Goal: Navigation & Orientation: Find specific page/section

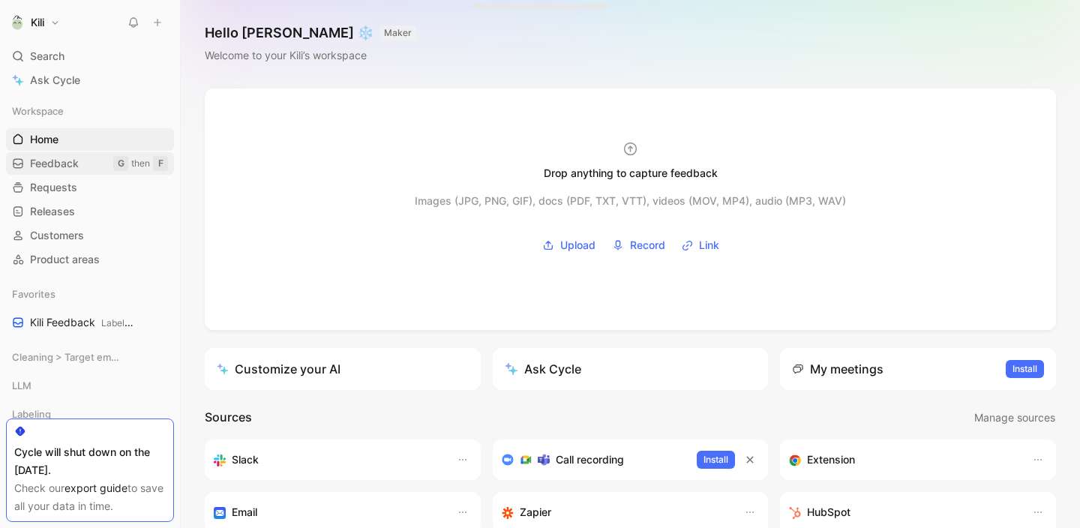
click at [80, 160] on link "Feedback G then F" at bounding box center [90, 163] width 168 height 22
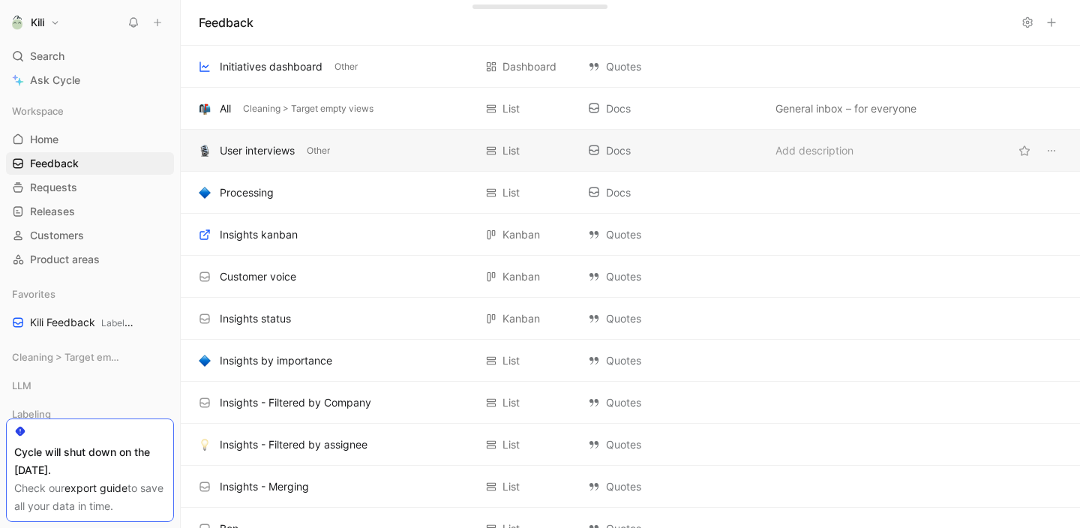
click at [236, 148] on div "User interviews" at bounding box center [257, 151] width 75 height 18
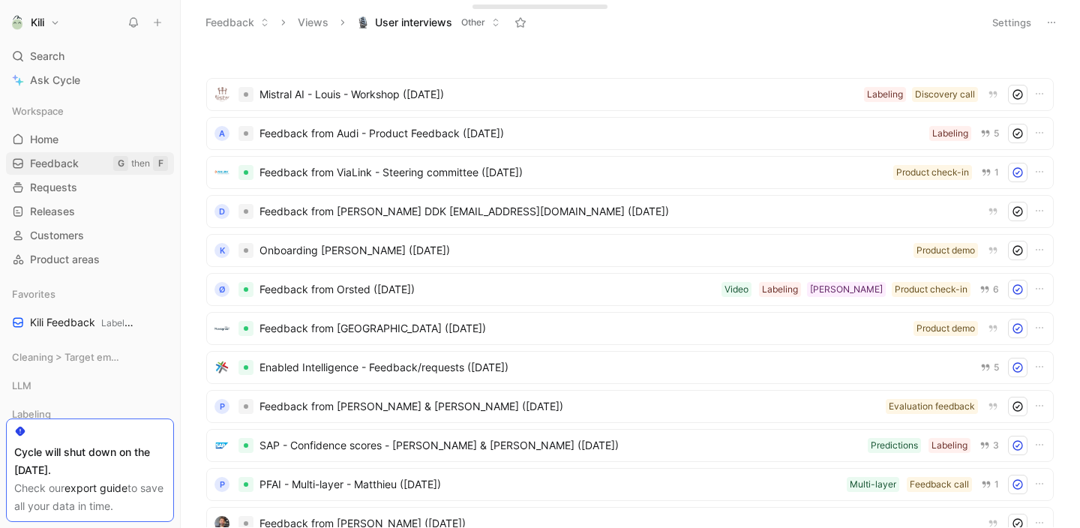
click at [76, 161] on span "Feedback" at bounding box center [54, 163] width 49 height 15
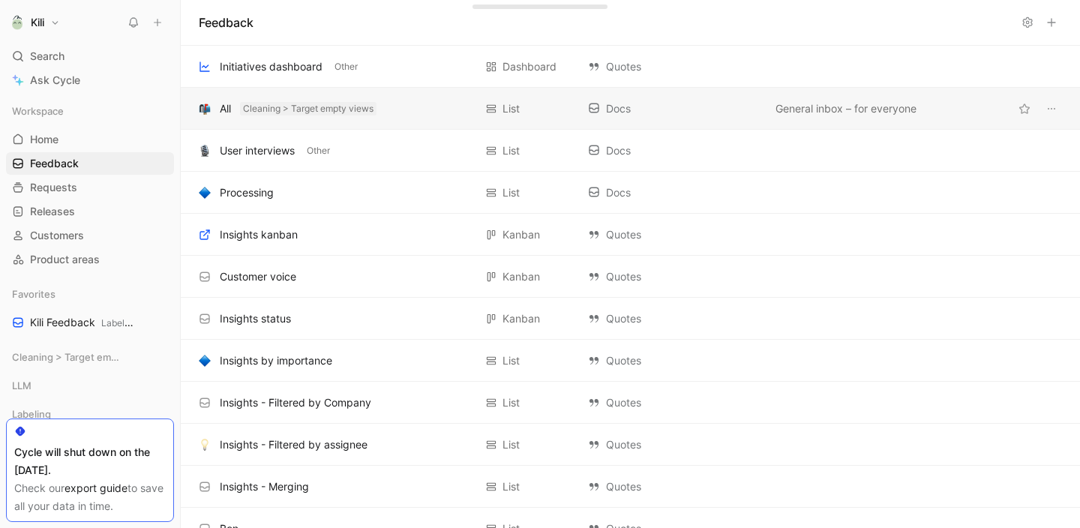
click at [243, 108] on button "Cleaning > Target empty views" at bounding box center [308, 108] width 136 height 13
click at [268, 109] on span "Cleaning > Target empty views" at bounding box center [308, 108] width 130 height 15
click at [19, 159] on use at bounding box center [17, 163] width 9 height 9
click at [388, 78] on div "Initiatives dashboard Other Dashboard Quotes Add description" at bounding box center [630, 67] width 899 height 42
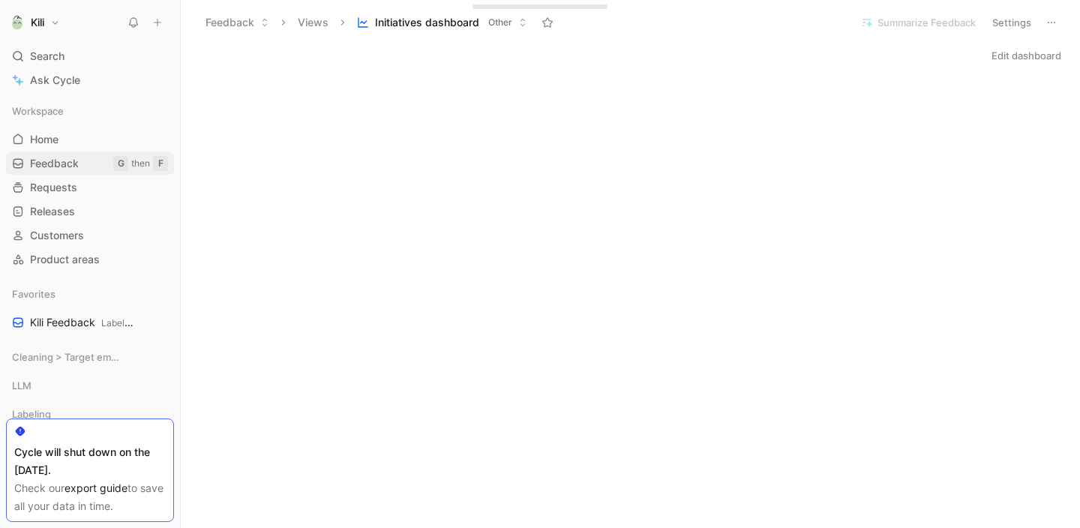
click at [67, 161] on span "Feedback" at bounding box center [54, 163] width 49 height 15
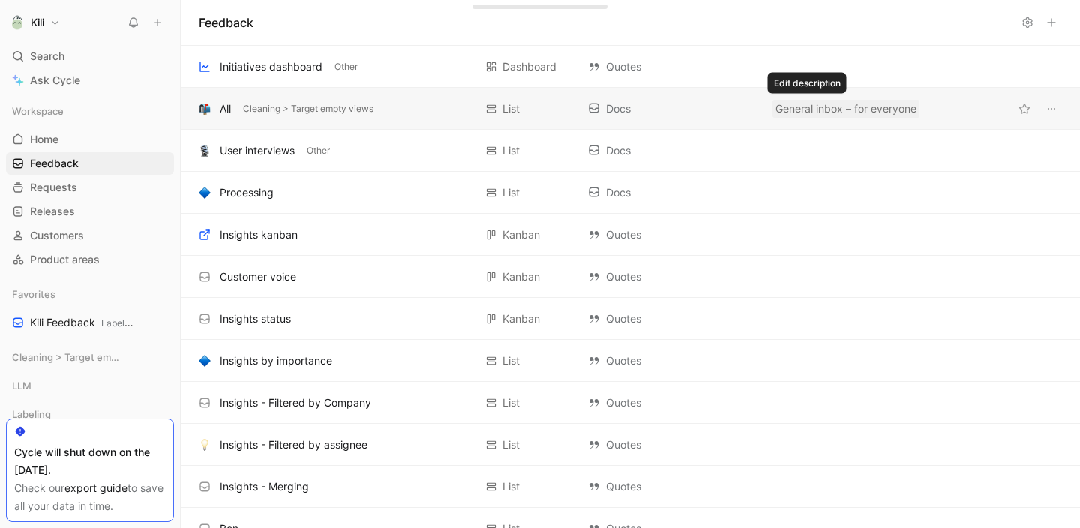
click at [792, 113] on span "General inbox – for everyone" at bounding box center [845, 109] width 141 height 18
click at [767, 134] on div "User interviews Other List Docs Add description" at bounding box center [630, 151] width 899 height 42
click at [346, 110] on span "Cleaning > Target empty views" at bounding box center [308, 108] width 130 height 15
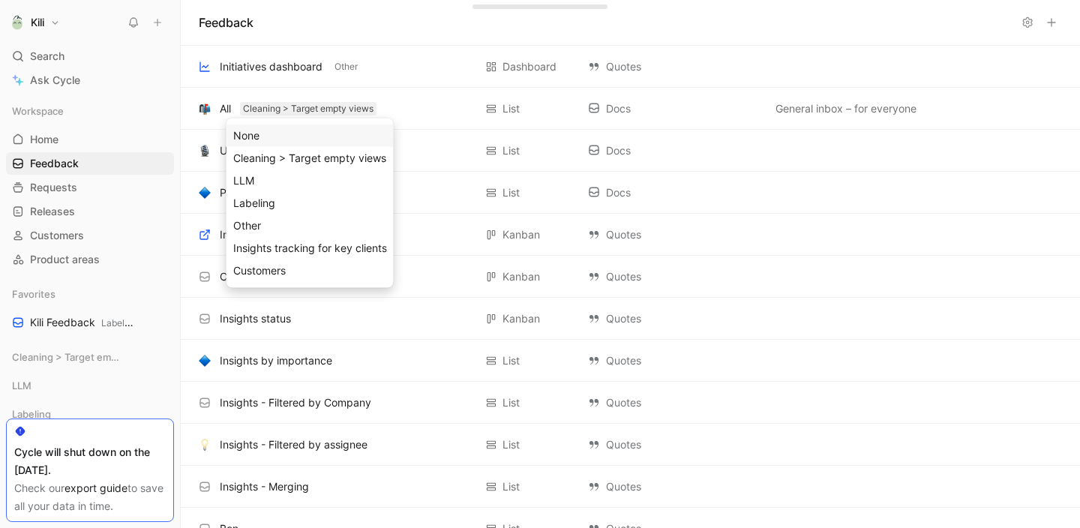
click at [332, 134] on div "None" at bounding box center [310, 136] width 154 height 18
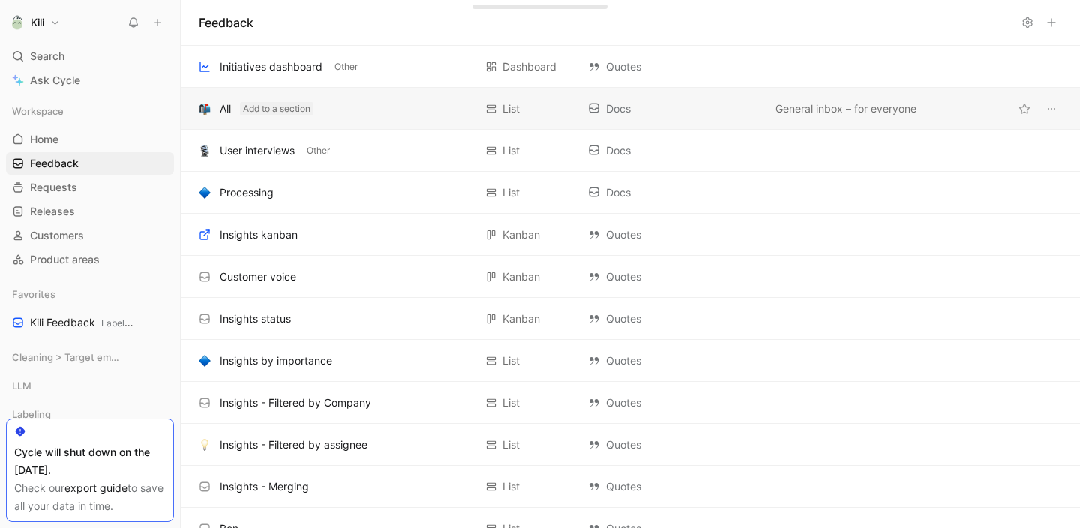
click at [265, 108] on button "Add to a section" at bounding box center [276, 108] width 73 height 13
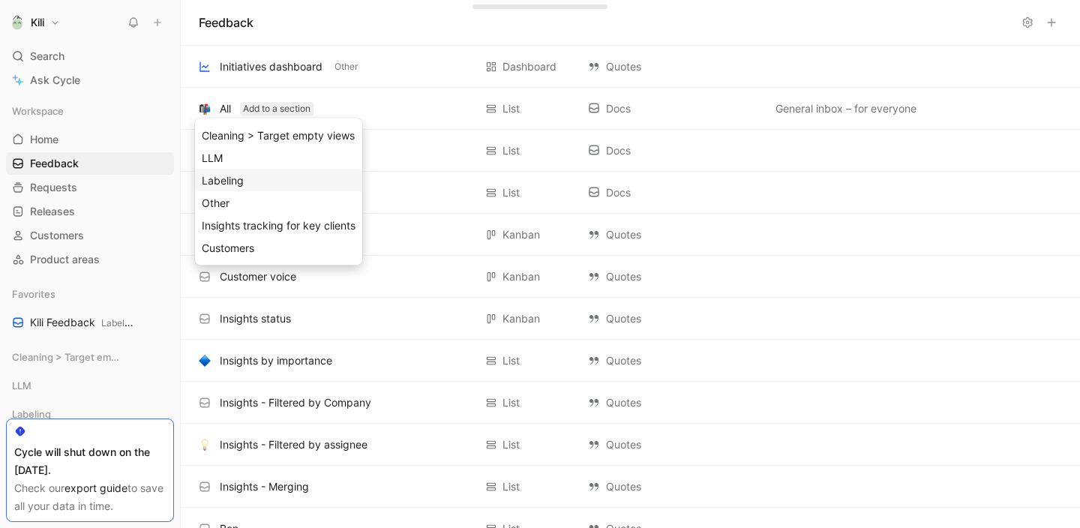
click at [254, 184] on div "Labeling" at bounding box center [279, 181] width 154 height 18
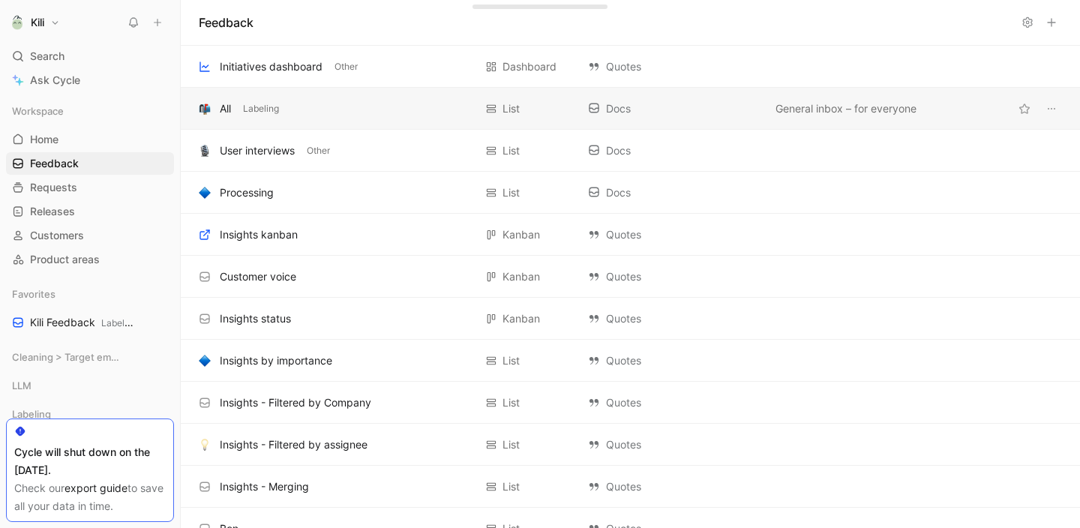
click at [692, 109] on div "Docs" at bounding box center [674, 109] width 172 height 18
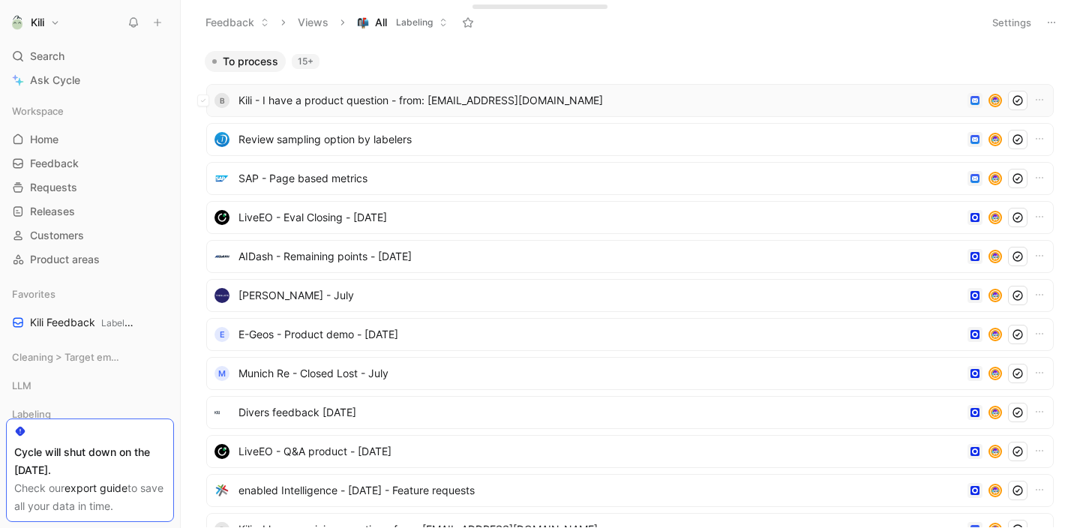
click at [595, 106] on span "Kili - I have a product question - from: [EMAIL_ADDRESS][DOMAIN_NAME]" at bounding box center [599, 100] width 723 height 18
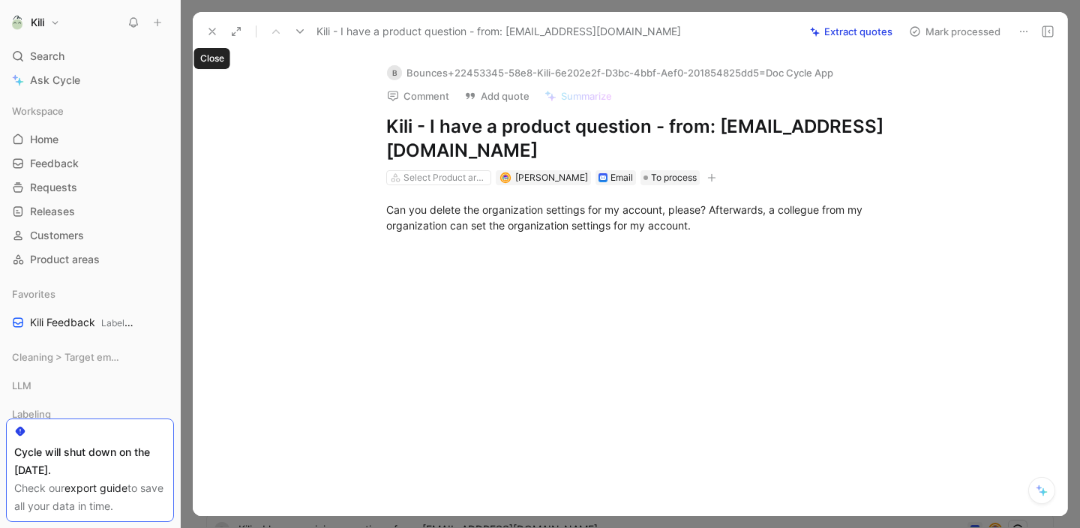
click at [216, 35] on icon at bounding box center [212, 31] width 12 height 12
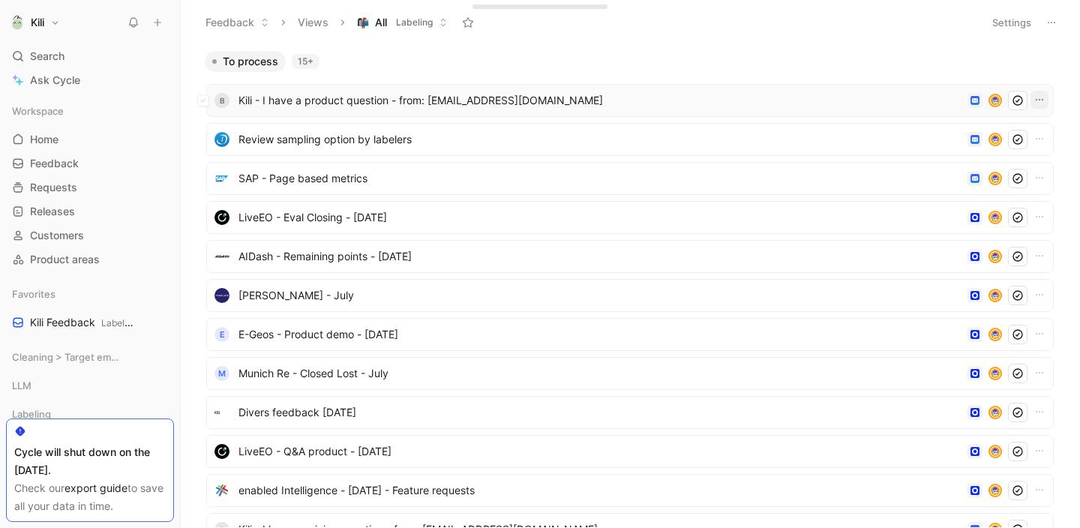
click at [1035, 99] on icon "button" at bounding box center [1038, 99] width 7 height 1
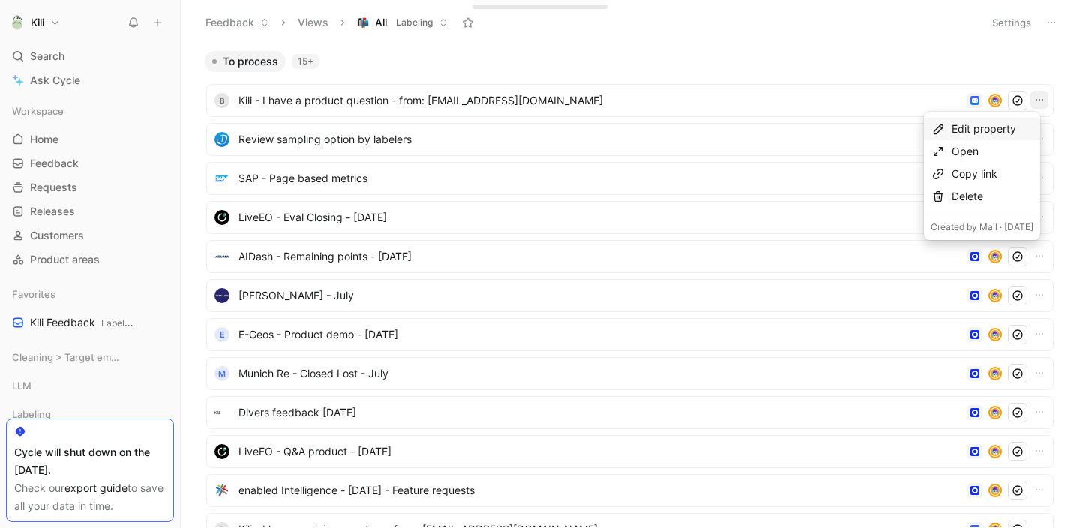
click at [988, 130] on div "Edit property" at bounding box center [992, 129] width 82 height 18
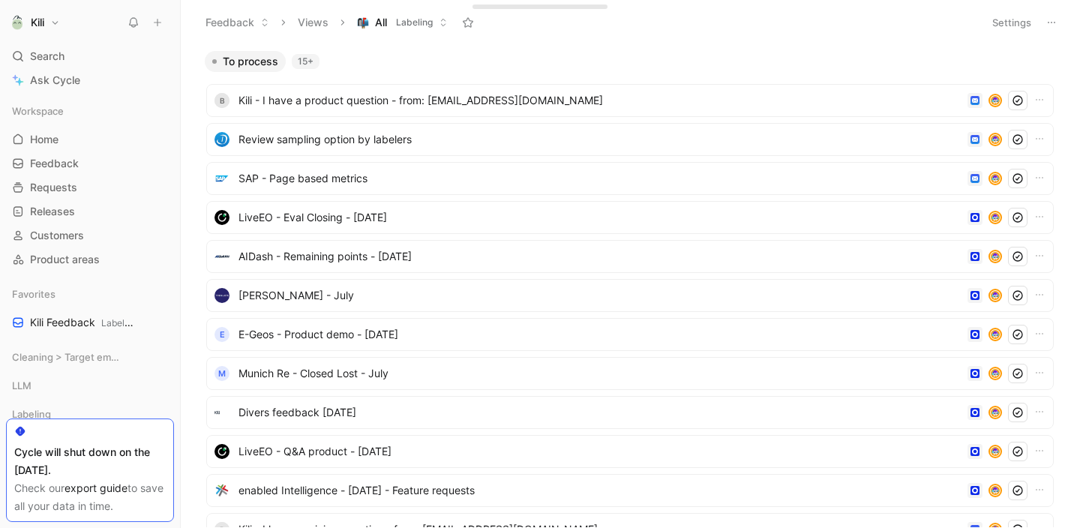
click at [1050, 23] on icon at bounding box center [1051, 22] width 12 height 12
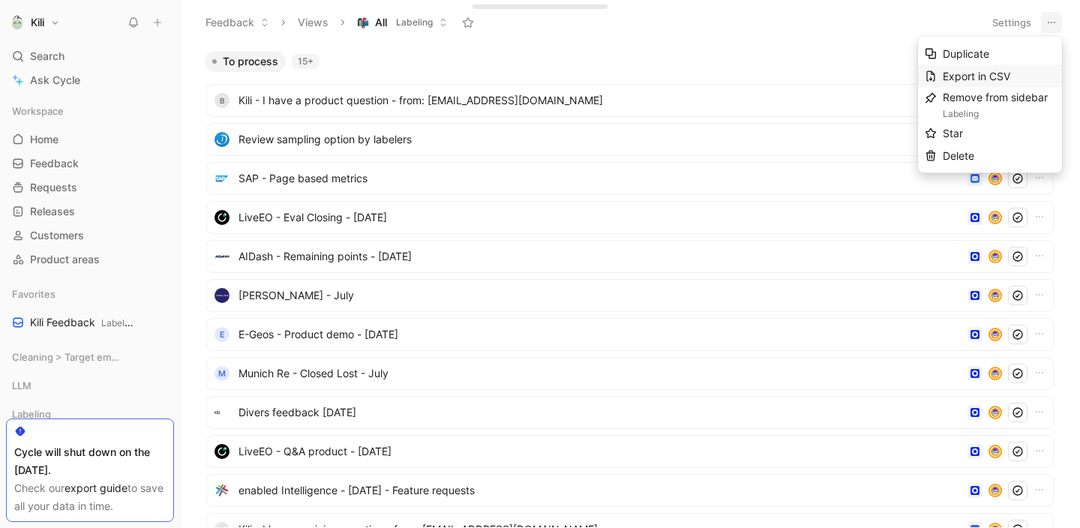
click at [983, 72] on span "Export in CSV" at bounding box center [975, 76] width 67 height 13
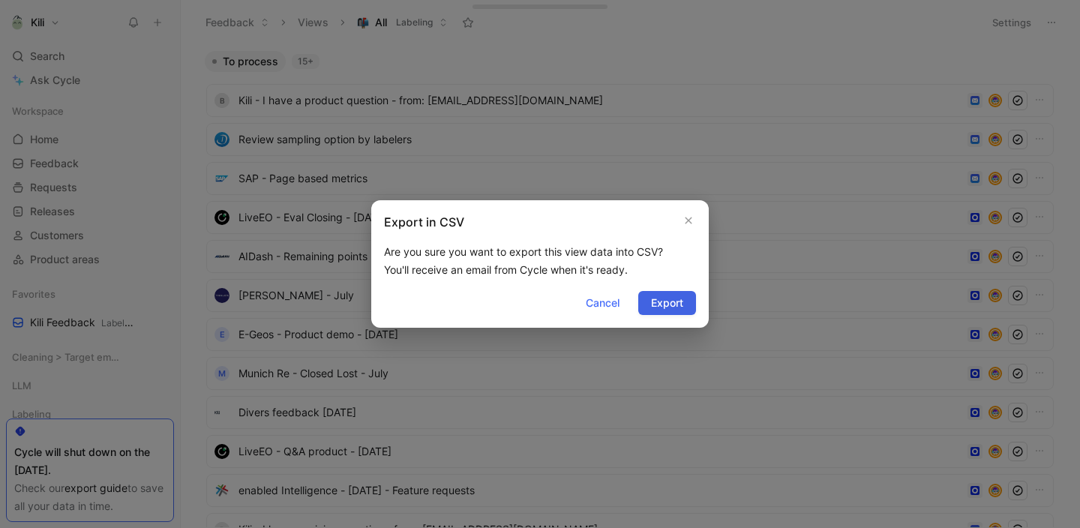
click at [658, 299] on span "Export" at bounding box center [667, 303] width 32 height 18
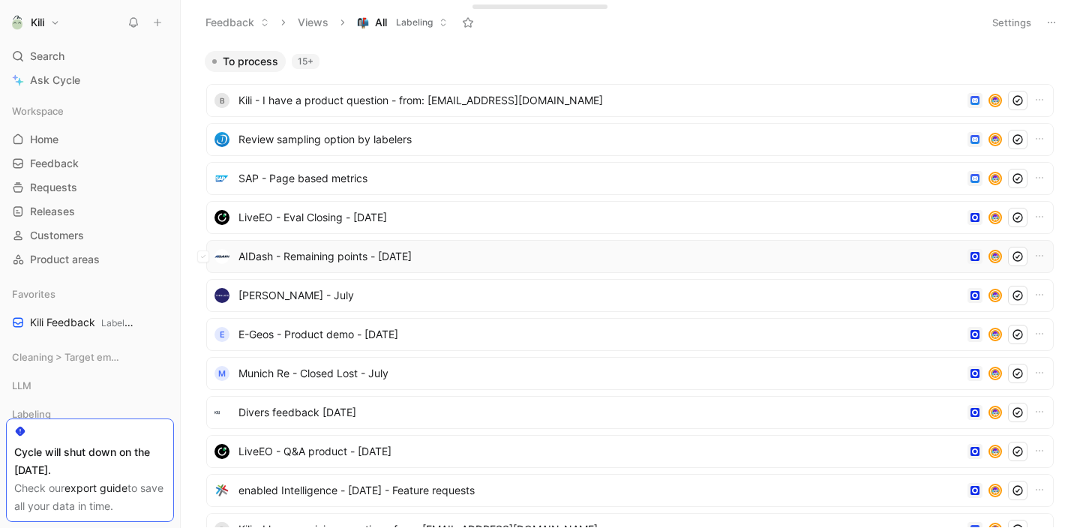
click at [373, 262] on span "AIDash - Remaining points - [DATE]" at bounding box center [599, 256] width 723 height 18
click at [100, 162] on link "Feedback G then F" at bounding box center [90, 163] width 168 height 22
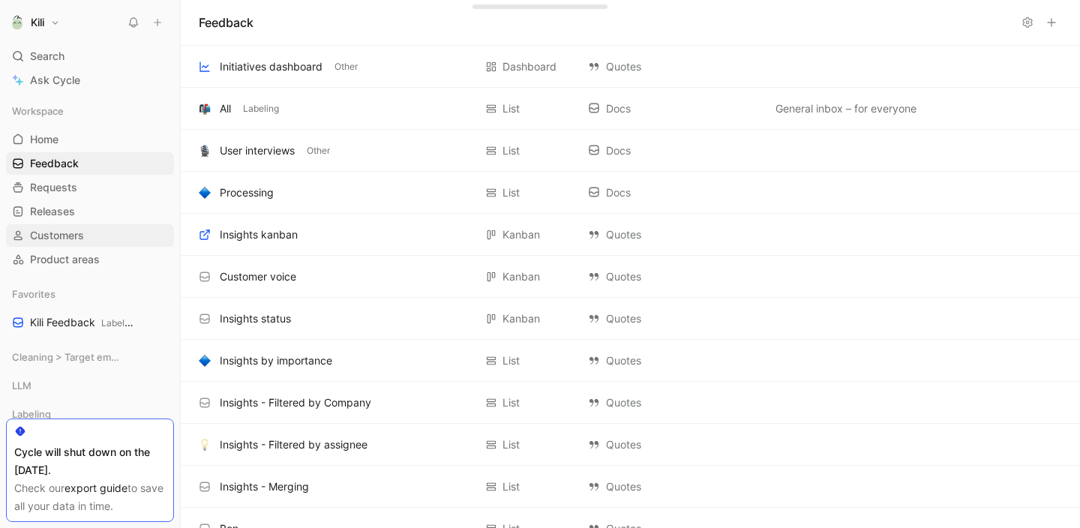
click at [70, 238] on span "Customers" at bounding box center [57, 235] width 54 height 15
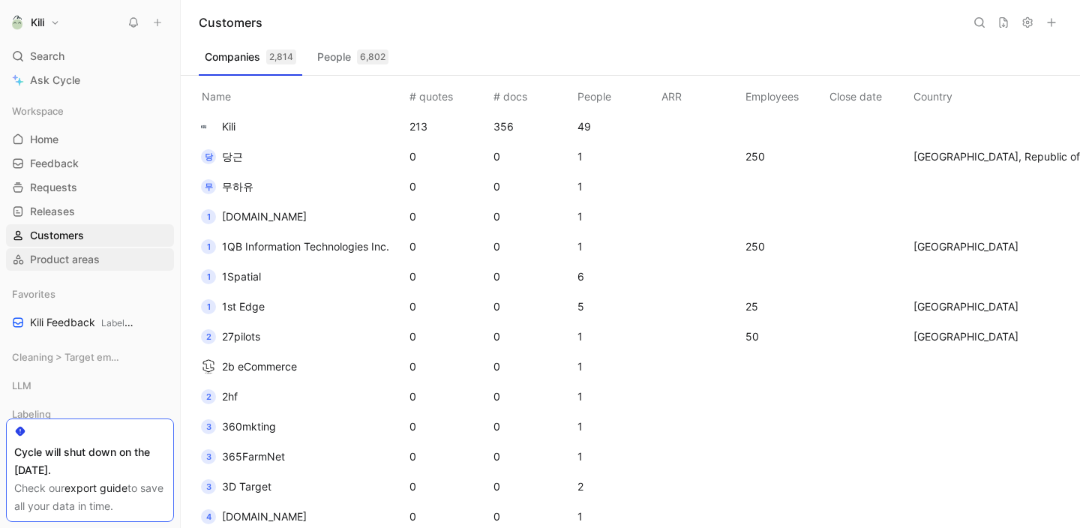
click at [112, 262] on link "Product areas" at bounding box center [90, 259] width 168 height 22
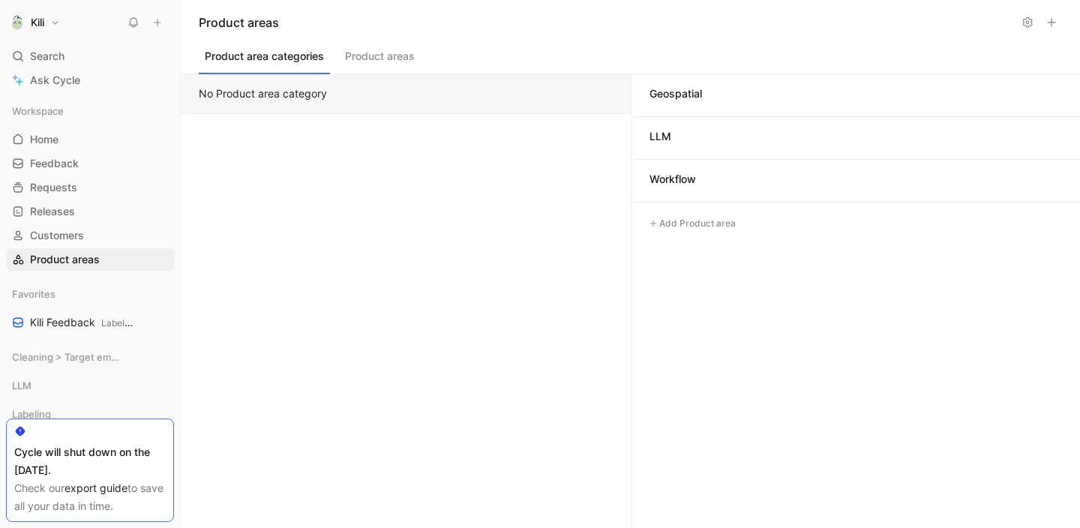
click at [380, 57] on button "Product areas" at bounding box center [380, 60] width 82 height 28
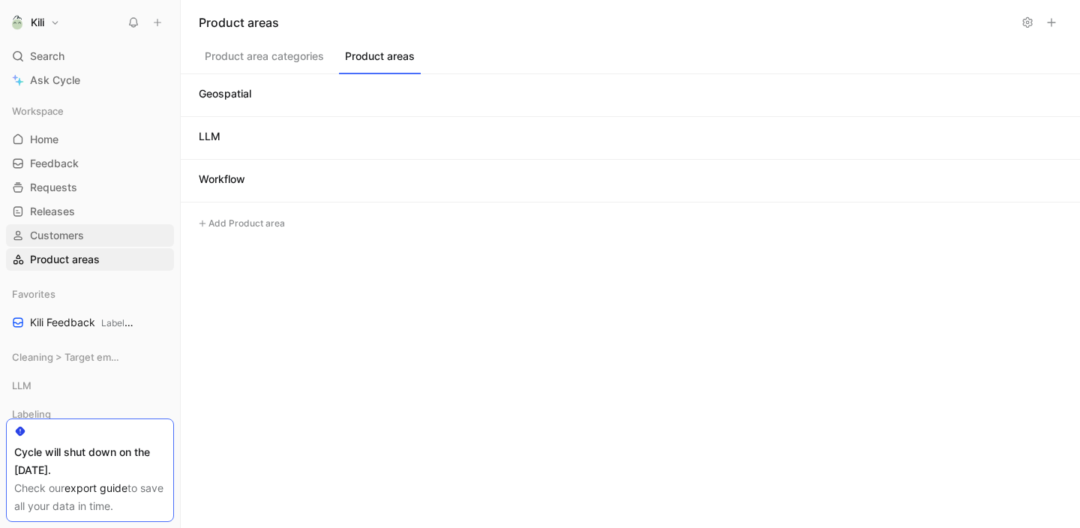
click at [101, 235] on link "Customers" at bounding box center [90, 235] width 168 height 22
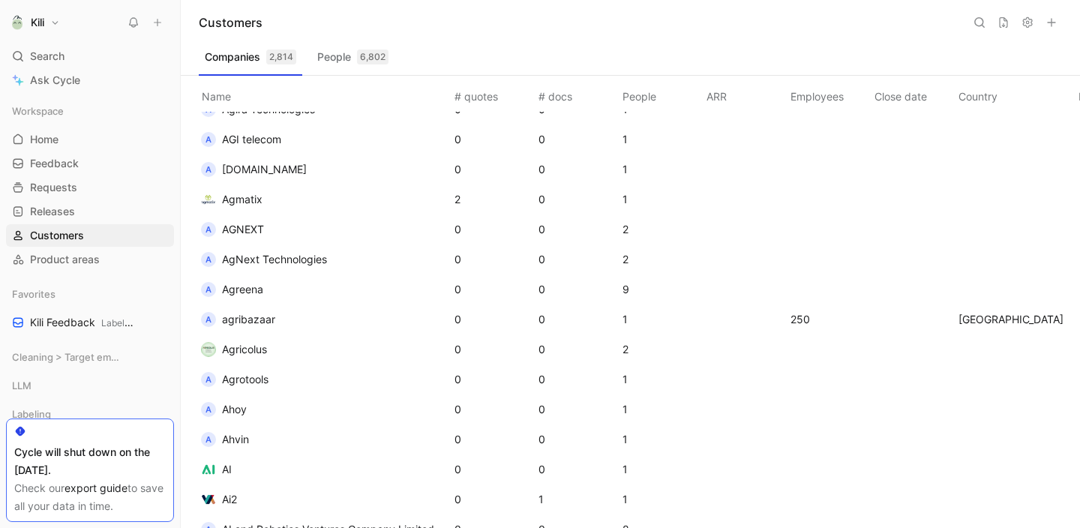
scroll to position [2072, 0]
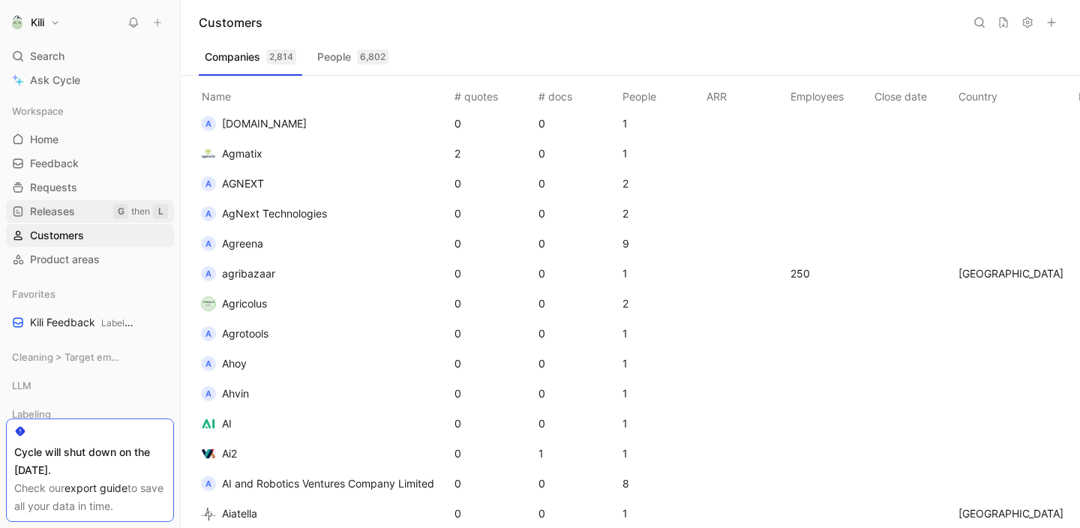
click at [94, 213] on link "Releases G then L" at bounding box center [90, 211] width 168 height 22
